Goal: Task Accomplishment & Management: Manage account settings

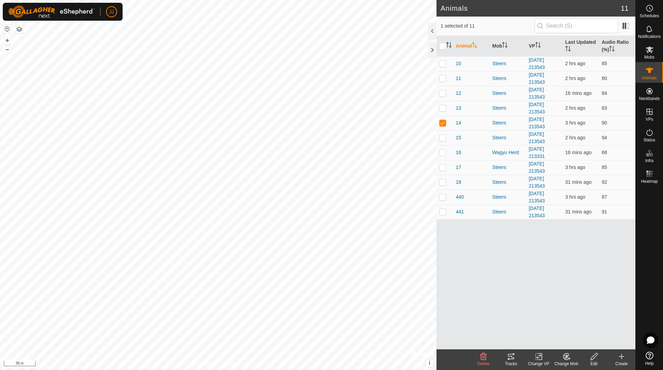
click at [513, 357] on icon at bounding box center [511, 357] width 8 height 8
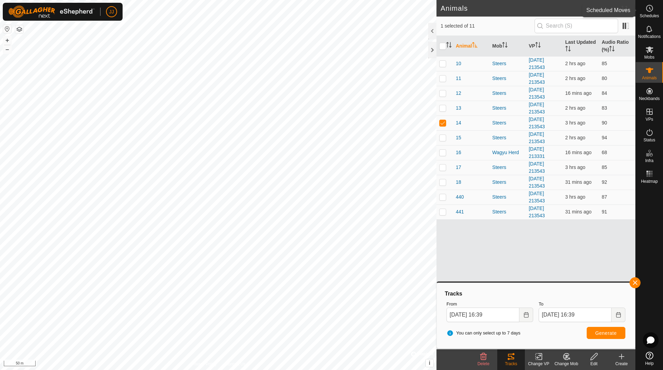
click at [655, 10] on es-schedule-vp-svg-icon at bounding box center [649, 8] width 12 height 11
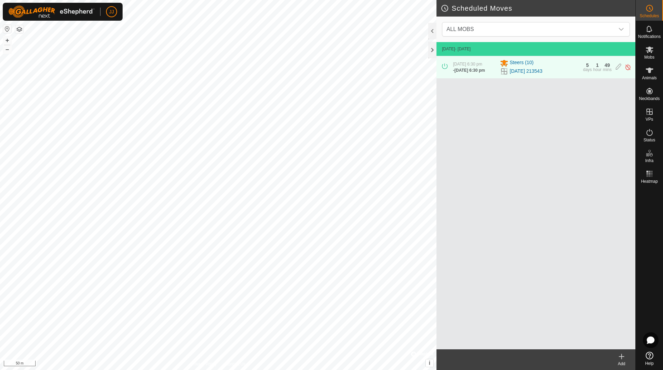
click at [621, 360] on icon at bounding box center [621, 357] width 8 height 8
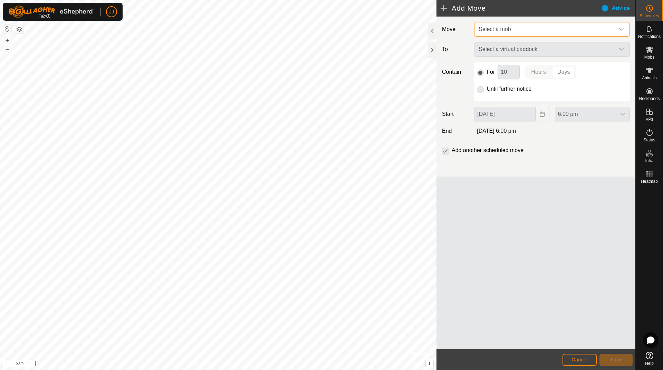
click at [547, 28] on span "Select a mob" at bounding box center [545, 29] width 138 height 14
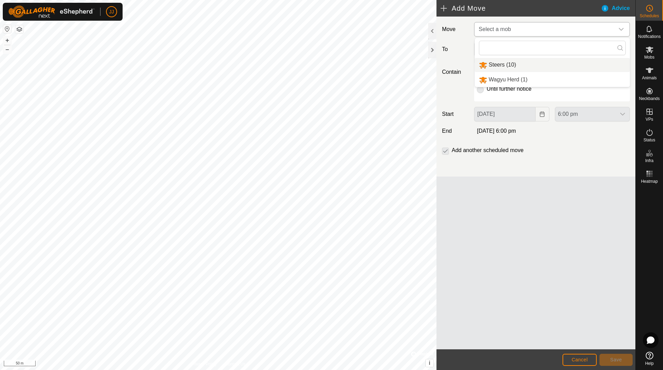
click at [488, 65] on li "Steers (10)" at bounding box center [552, 65] width 155 height 14
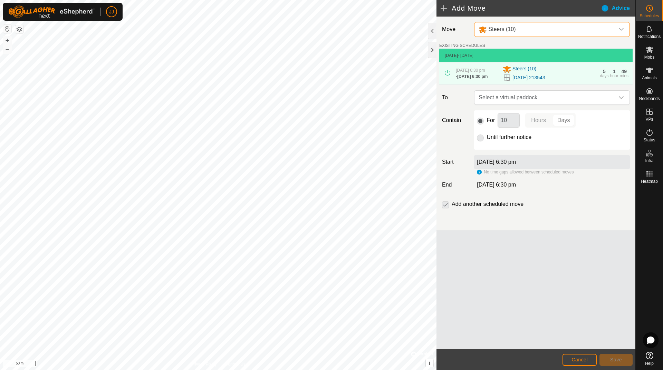
click at [620, 27] on icon "dropdown trigger" at bounding box center [621, 30] width 6 height 6
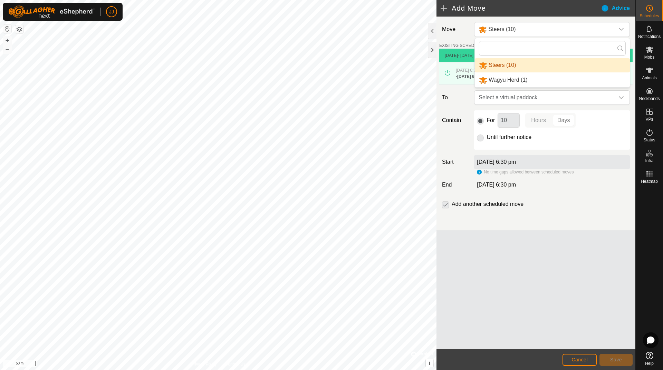
click at [516, 273] on div "Move Steers (10) Steers (10) Wagyu Herd (1) EXISTING SCHEDULES [DATE] - [DATE] …" at bounding box center [535, 183] width 199 height 333
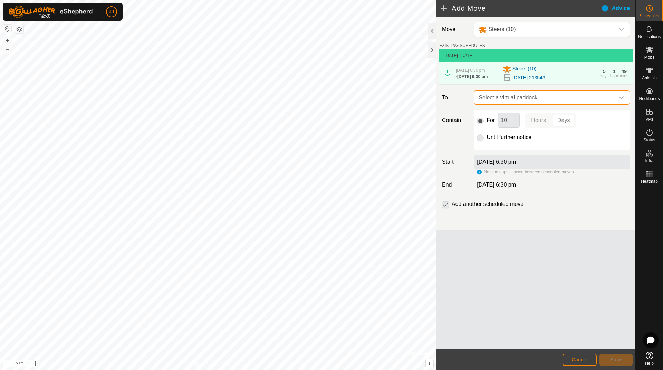
click at [605, 100] on span "Select a virtual paddock" at bounding box center [545, 98] width 138 height 14
drag, startPoint x: 526, startPoint y: 256, endPoint x: 520, endPoint y: 260, distance: 7.4
click at [525, 257] on div "Move Steers (10) EXISTING SCHEDULES [DATE] - [DATE] [DATE] 6:30 pm - [DATE] 6:3…" at bounding box center [535, 183] width 199 height 333
click at [585, 359] on span "Cancel" at bounding box center [579, 360] width 16 height 6
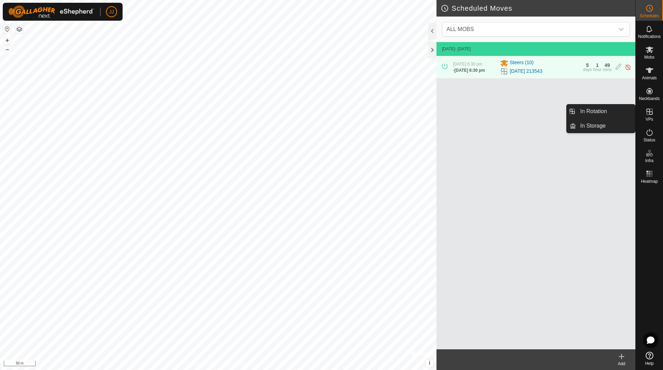
click at [648, 110] on icon at bounding box center [649, 112] width 8 height 8
click at [622, 359] on icon at bounding box center [621, 357] width 8 height 8
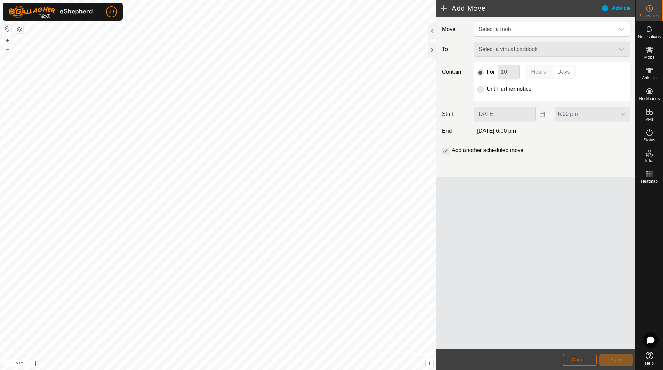
click at [580, 357] on span "Cancel" at bounding box center [579, 360] width 16 height 6
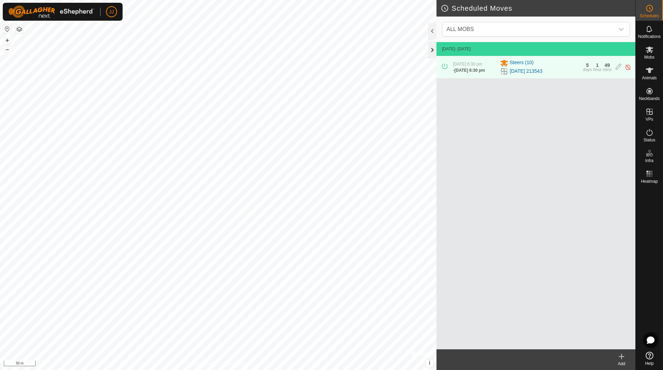
click at [433, 50] on div at bounding box center [432, 50] width 8 height 17
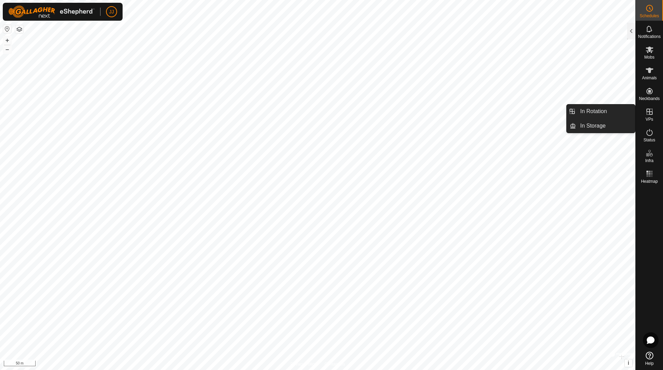
click at [651, 115] on es-virtualpaddocks-svg-icon at bounding box center [649, 111] width 12 height 11
click at [645, 115] on es-virtualpaddocks-svg-icon at bounding box center [649, 111] width 12 height 11
click at [590, 113] on link "In Rotation" at bounding box center [605, 112] width 59 height 14
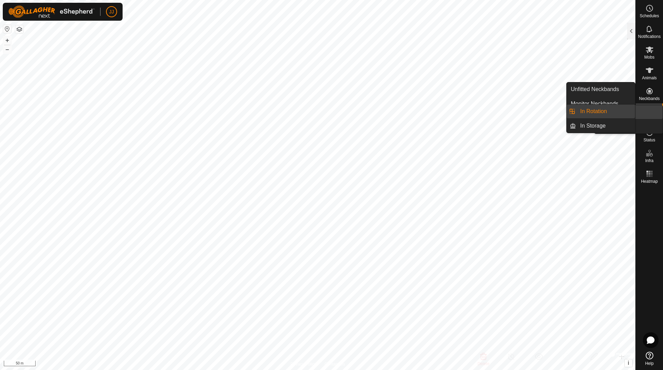
click at [651, 110] on icon at bounding box center [649, 112] width 8 height 8
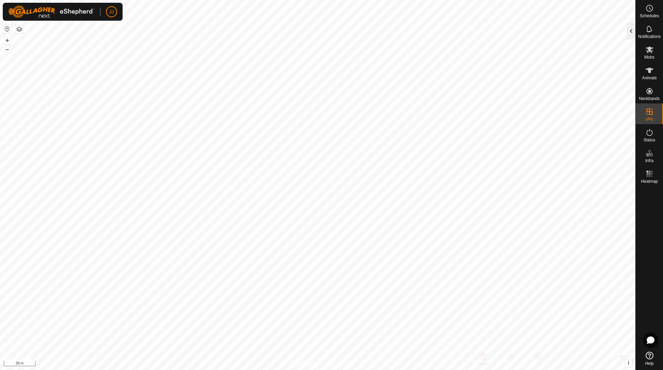
click at [631, 28] on div at bounding box center [631, 31] width 8 height 17
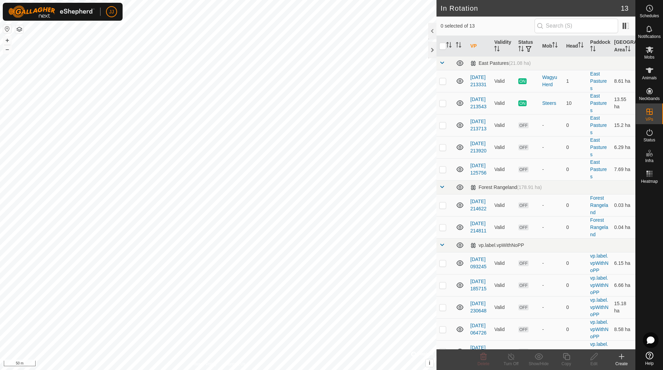
click at [626, 361] on create-svg-icon at bounding box center [622, 357] width 28 height 8
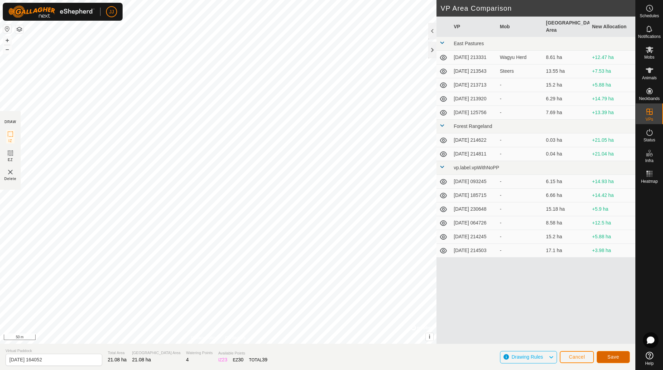
click at [617, 359] on span "Save" at bounding box center [613, 358] width 12 height 6
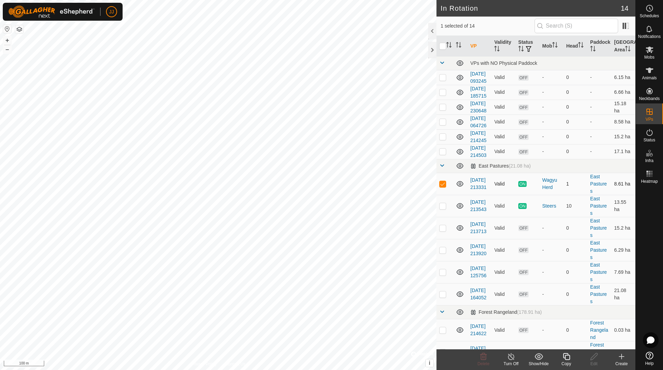
checkbox input "false"
checkbox input "true"
checkbox input "false"
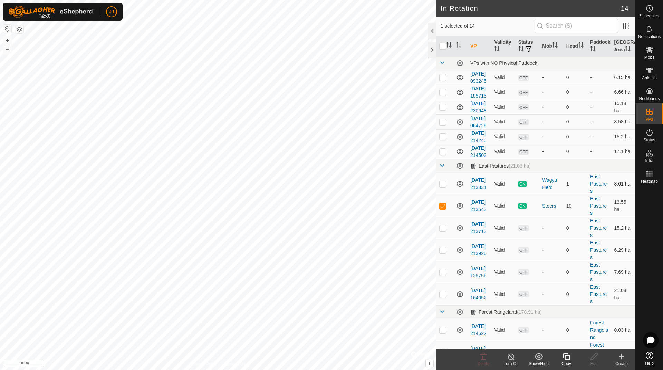
checkbox input "true"
checkbox input "false"
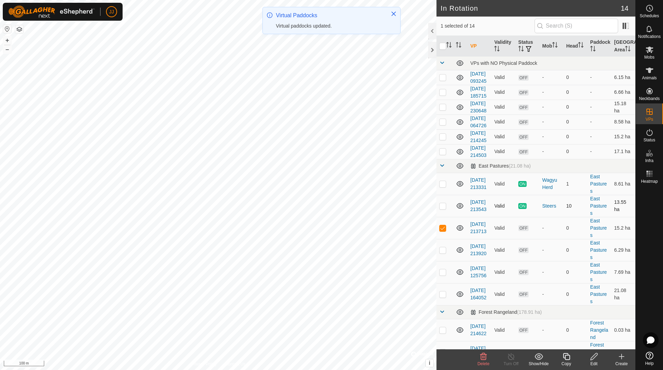
click at [444, 209] on p-checkbox at bounding box center [442, 206] width 7 height 6
click at [443, 209] on p-checkbox at bounding box center [442, 206] width 7 height 6
checkbox input "false"
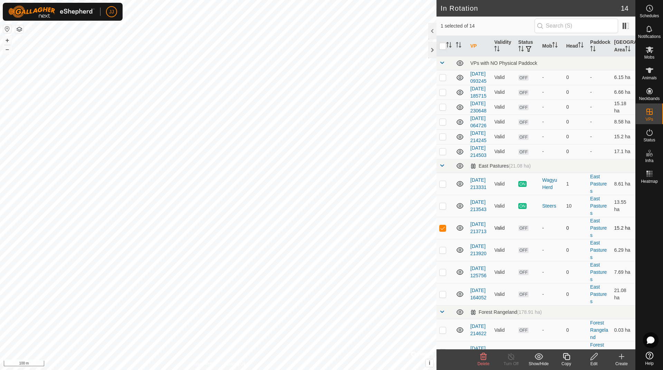
click at [443, 231] on p-checkbox at bounding box center [442, 228] width 7 height 6
checkbox input "false"
click at [443, 187] on p-checkbox at bounding box center [442, 184] width 7 height 6
checkbox input "true"
click at [442, 209] on p-checkbox at bounding box center [442, 206] width 7 height 6
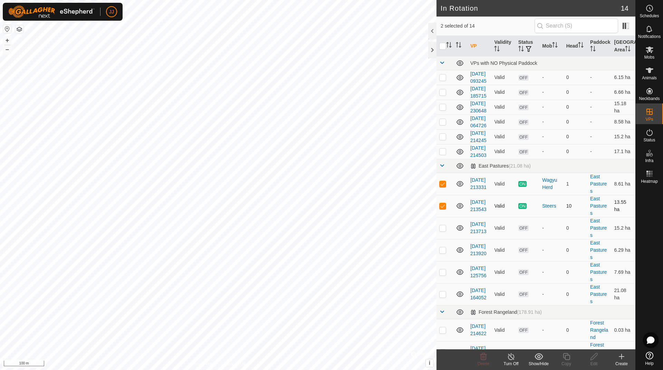
click at [442, 209] on p-checkbox at bounding box center [442, 206] width 7 height 6
checkbox input "false"
click at [443, 187] on p-checkbox at bounding box center [442, 184] width 7 height 6
checkbox input "false"
click at [445, 231] on p-checkbox at bounding box center [442, 228] width 7 height 6
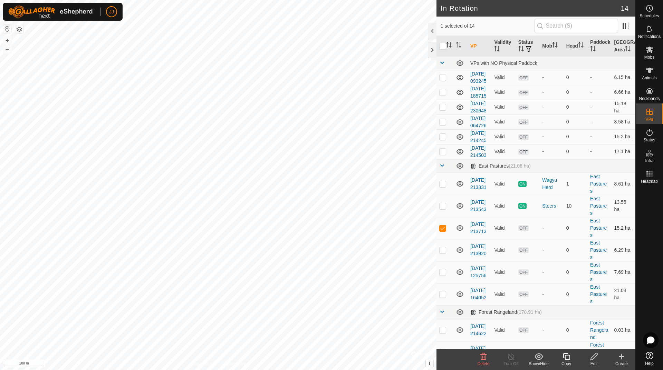
click at [445, 231] on p-checkbox at bounding box center [442, 228] width 7 height 6
checkbox input "false"
click at [444, 253] on p-checkbox at bounding box center [442, 251] width 7 height 6
checkbox input "false"
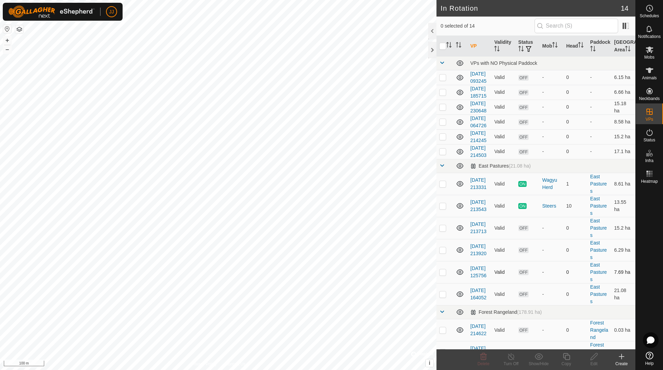
click at [443, 283] on td at bounding box center [444, 272] width 17 height 22
checkbox input "false"
click at [443, 297] on p-checkbox at bounding box center [442, 295] width 7 height 6
checkbox input "true"
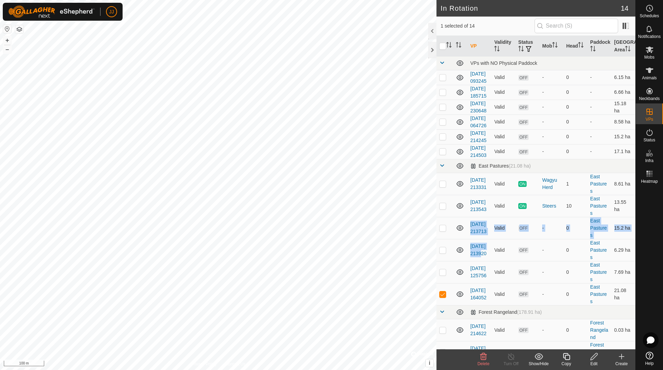
drag, startPoint x: 468, startPoint y: 302, endPoint x: 458, endPoint y: 270, distance: 33.2
click at [458, 270] on tbody "VPs with NO Physical Paddock [DATE] 093245 Valid OFF - 0 - 6.15 ha [DATE] 18571…" at bounding box center [535, 209] width 199 height 307
click at [594, 361] on div "Edit" at bounding box center [594, 364] width 28 height 6
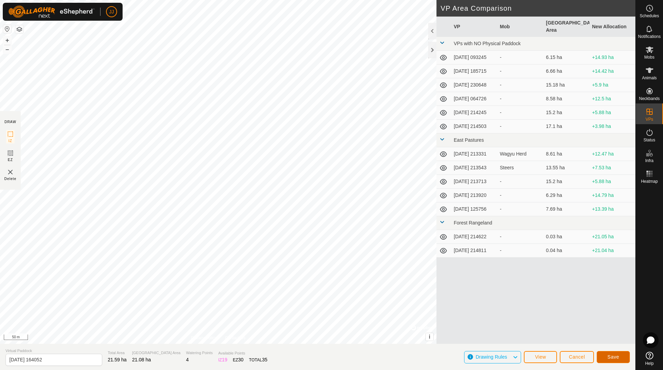
click at [618, 359] on span "Save" at bounding box center [613, 358] width 12 height 6
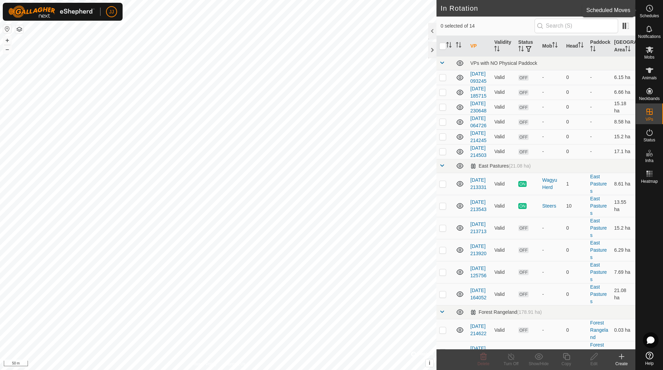
click at [651, 11] on circle at bounding box center [649, 8] width 6 height 6
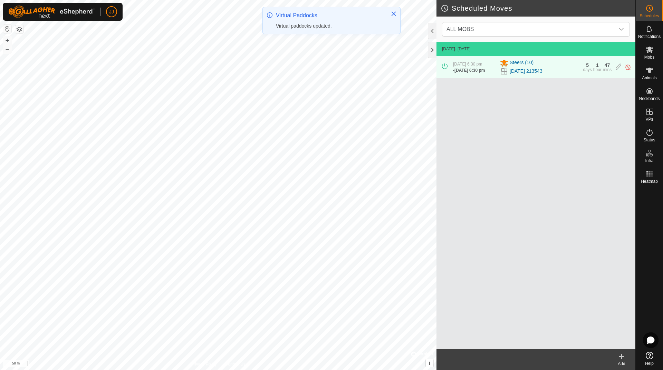
click at [623, 361] on div "Add" at bounding box center [622, 364] width 28 height 6
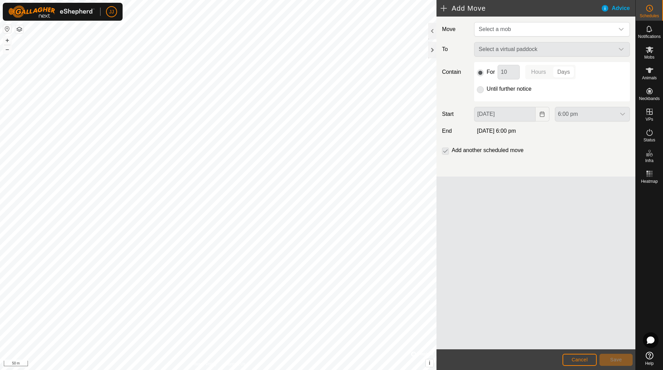
click at [596, 54] on div "Select a virtual paddock" at bounding box center [551, 49] width 161 height 14
click at [620, 50] on div "Select a virtual paddock" at bounding box center [551, 49] width 161 height 14
click at [552, 32] on span "Select a mob" at bounding box center [545, 29] width 138 height 14
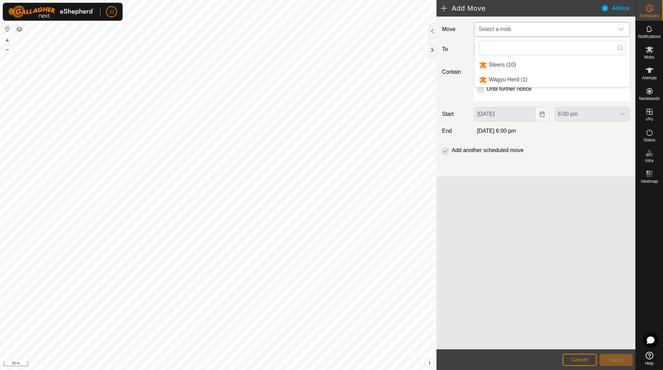
click at [503, 68] on li "Steers (10)" at bounding box center [552, 65] width 155 height 14
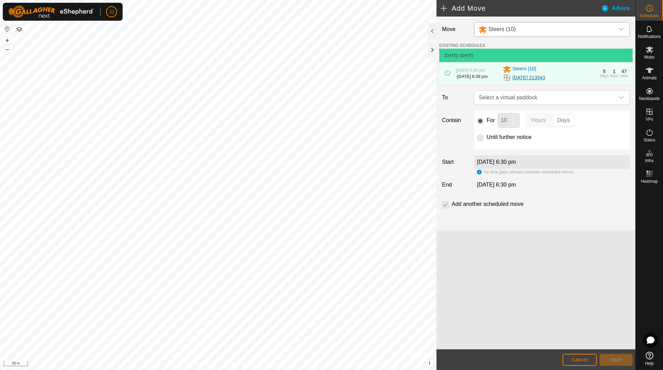
click at [524, 77] on link "[DATE] 213543" at bounding box center [528, 77] width 33 height 7
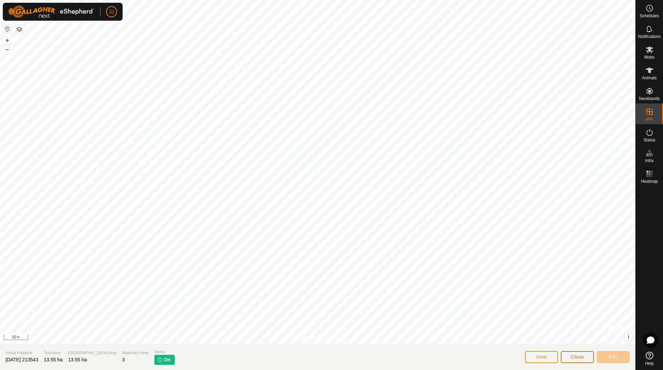
click at [580, 357] on span "Close" at bounding box center [577, 358] width 13 height 6
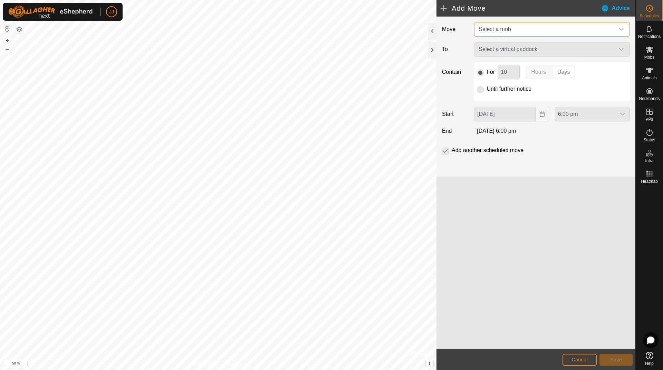
click at [517, 25] on span "Select a mob" at bounding box center [545, 29] width 138 height 14
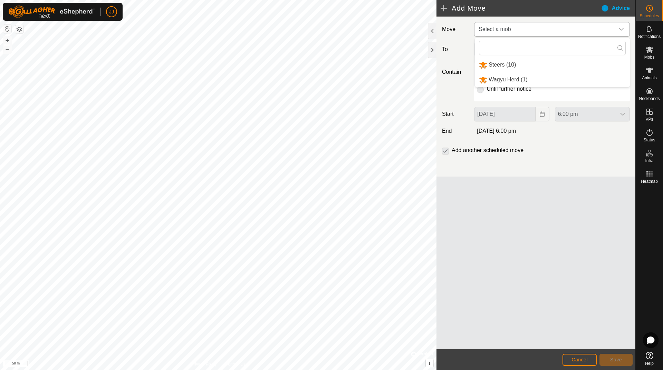
click at [501, 63] on li "Steers (10)" at bounding box center [552, 65] width 155 height 14
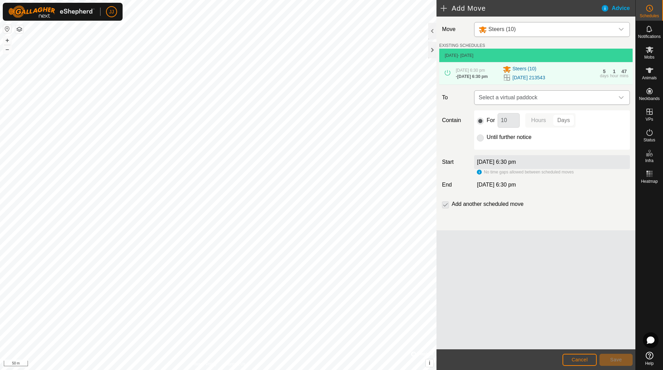
click at [617, 99] on div "dropdown trigger" at bounding box center [621, 98] width 14 height 14
click at [510, 149] on li "[DATE] 164052 21.08 ha" at bounding box center [551, 149] width 147 height 10
click at [610, 360] on span "Save" at bounding box center [616, 360] width 12 height 6
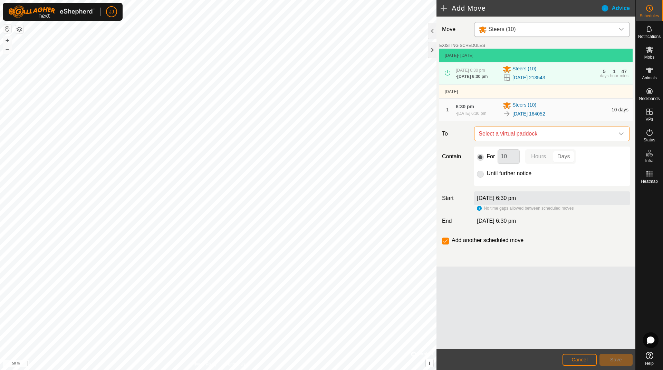
click at [577, 137] on span "Select a virtual paddock" at bounding box center [545, 134] width 138 height 14
click at [526, 308] on div "Move Steers (10) EXISTING SCHEDULES [DATE] - [DATE] [DATE] 6:30 pm - [DATE] 6:3…" at bounding box center [535, 183] width 199 height 333
click at [529, 312] on div "Move Steers (10) EXISTING SCHEDULES [DATE] - [DATE] [DATE] 6:30 pm - [DATE] 6:3…" at bounding box center [535, 183] width 199 height 333
click at [581, 362] on span "Cancel" at bounding box center [579, 360] width 16 height 6
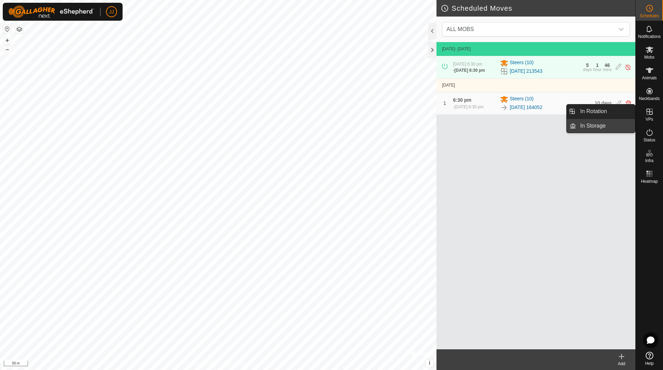
click at [602, 123] on link "In Storage" at bounding box center [605, 126] width 59 height 14
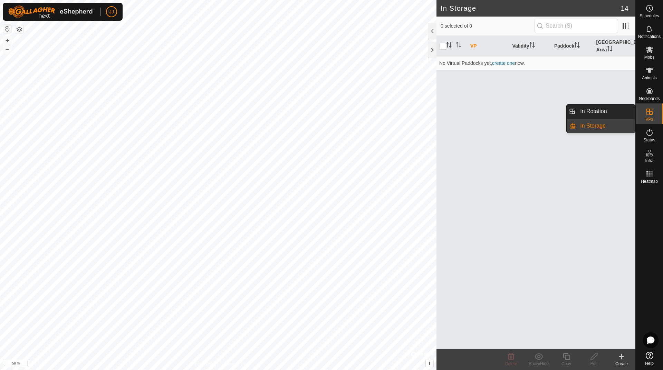
click at [652, 114] on icon at bounding box center [649, 112] width 8 height 8
click at [598, 112] on link "In Rotation" at bounding box center [605, 112] width 59 height 14
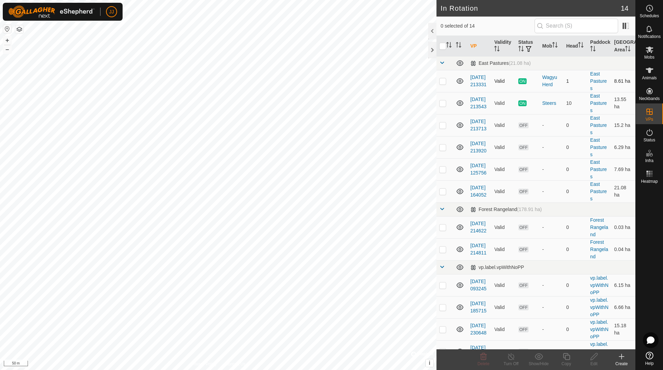
click at [440, 78] on p-tablecheckbox at bounding box center [442, 81] width 7 height 6
checkbox input "false"
click at [442, 104] on p-checkbox at bounding box center [442, 103] width 7 height 6
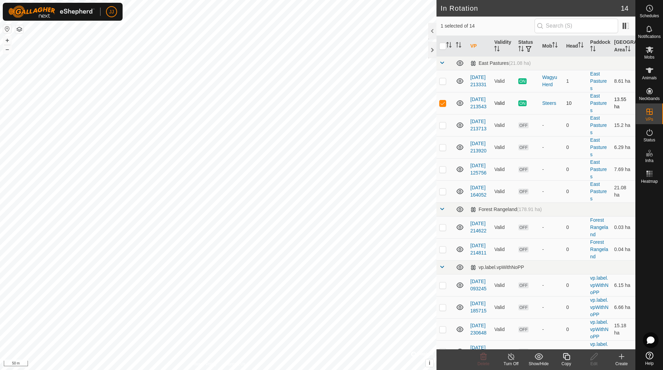
checkbox input "false"
click at [442, 81] on p-checkbox at bounding box center [442, 81] width 7 height 6
checkbox input "true"
click at [508, 358] on icon at bounding box center [511, 357] width 6 height 7
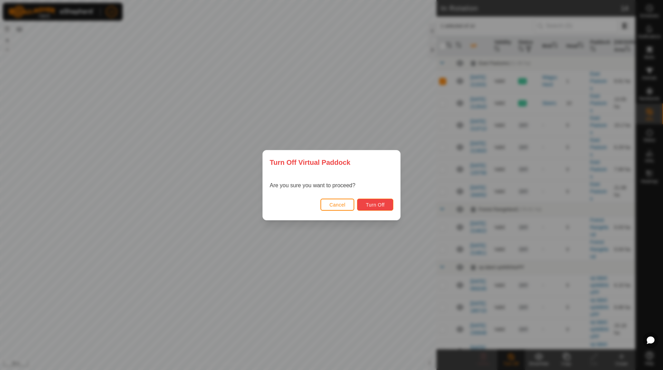
click at [374, 205] on span "Turn Off" at bounding box center [375, 205] width 19 height 6
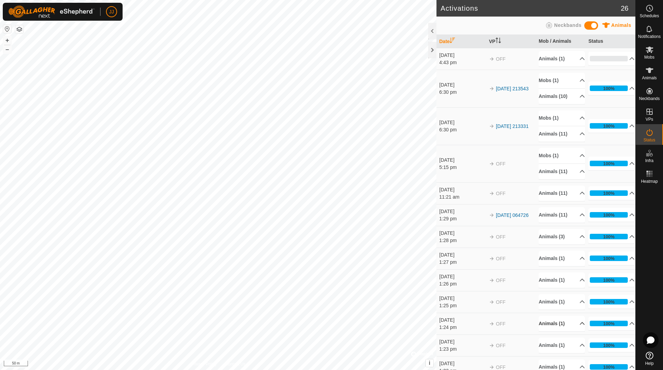
scroll to position [138, 0]
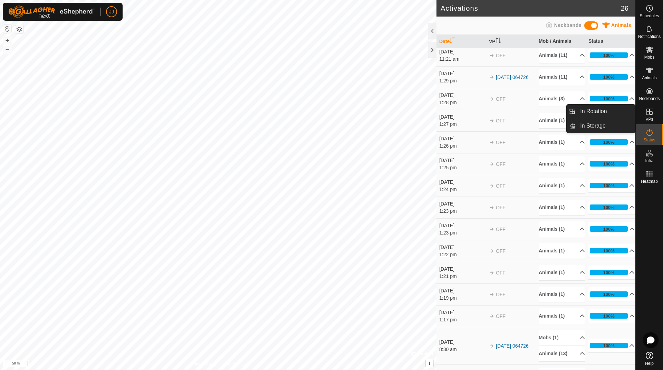
click at [650, 112] on icon at bounding box center [649, 112] width 6 height 6
click at [597, 112] on link "In Rotation" at bounding box center [605, 112] width 59 height 14
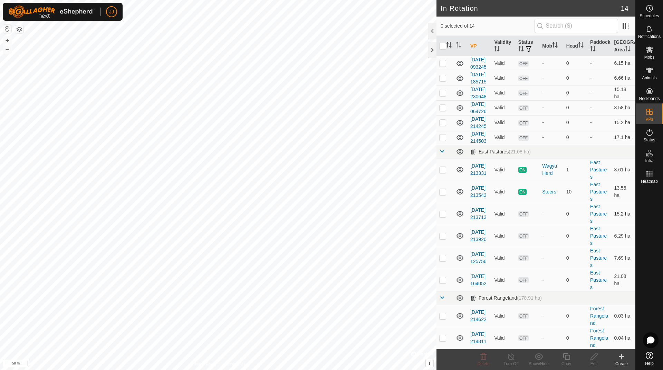
scroll to position [58, 0]
click at [479, 169] on link "[DATE] 213331" at bounding box center [478, 169] width 16 height 13
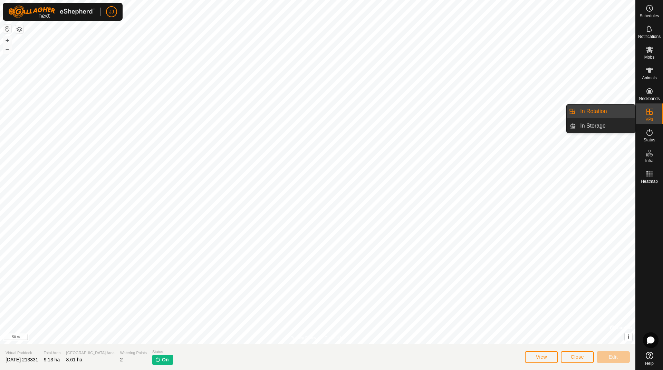
click at [651, 109] on icon at bounding box center [649, 112] width 6 height 6
click at [596, 113] on link "In Rotation" at bounding box center [605, 112] width 59 height 14
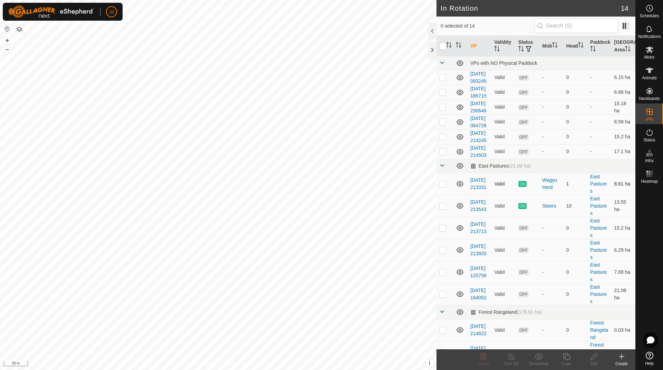
click at [441, 187] on p-checkbox at bounding box center [442, 184] width 7 height 6
checkbox input "false"
click at [443, 209] on p-checkbox at bounding box center [442, 206] width 7 height 6
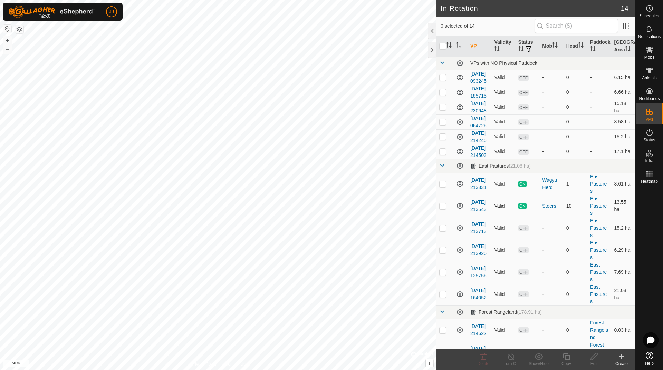
click at [443, 209] on p-checkbox at bounding box center [442, 206] width 7 height 6
click at [445, 209] on p-checkbox at bounding box center [442, 206] width 7 height 6
checkbox input "false"
click at [443, 187] on p-checkbox at bounding box center [442, 184] width 7 height 6
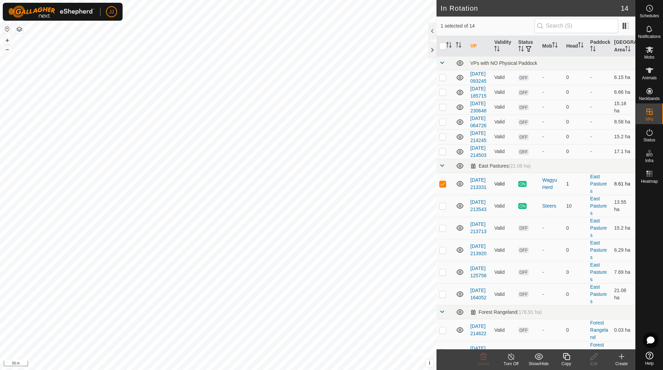
checkbox input "false"
click at [442, 209] on p-checkbox at bounding box center [442, 206] width 7 height 6
checkbox input "true"
click at [546, 191] on div "Wagyu Herd" at bounding box center [551, 184] width 18 height 14
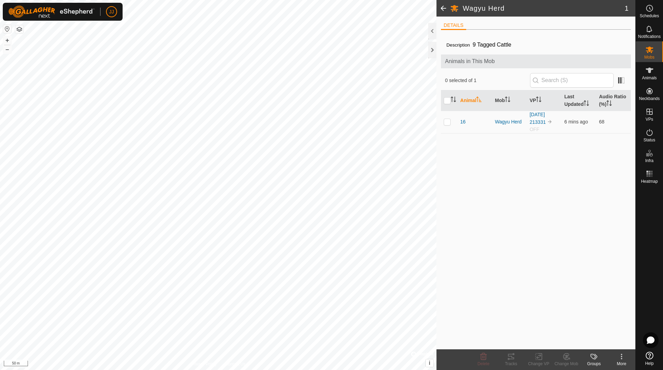
click at [546, 229] on div "Description 9 Tagged Cattle Animals in This Mob 0 selected of 1 Animal Mob VP L…" at bounding box center [536, 192] width 190 height 314
click at [512, 122] on div "Wagyu Herd" at bounding box center [509, 121] width 29 height 7
click at [650, 52] on icon at bounding box center [649, 50] width 8 height 8
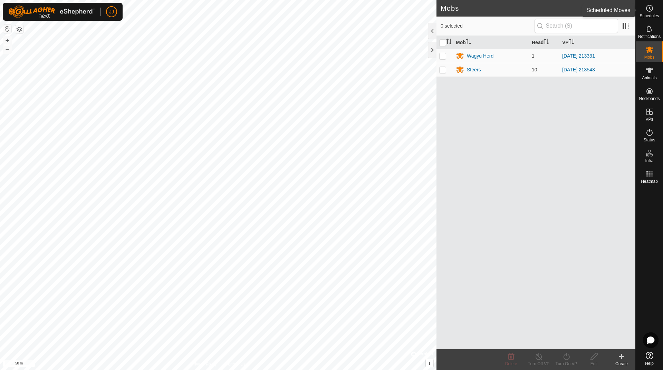
click at [654, 9] on es-schedule-vp-svg-icon at bounding box center [649, 8] width 12 height 11
